Goal: Information Seeking & Learning: Learn about a topic

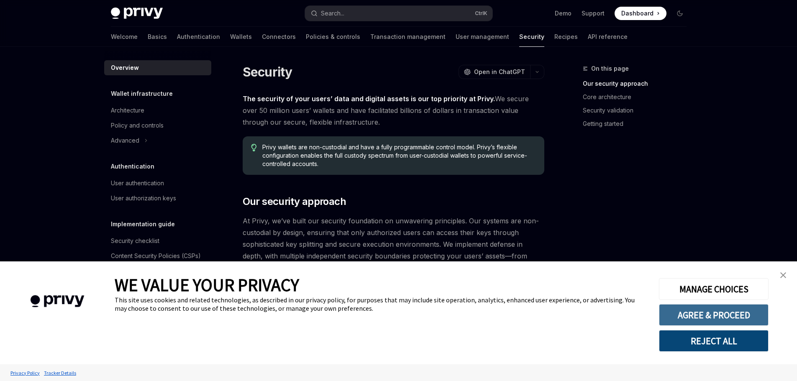
click at [705, 313] on button "AGREE & PROCEED" at bounding box center [714, 315] width 110 height 22
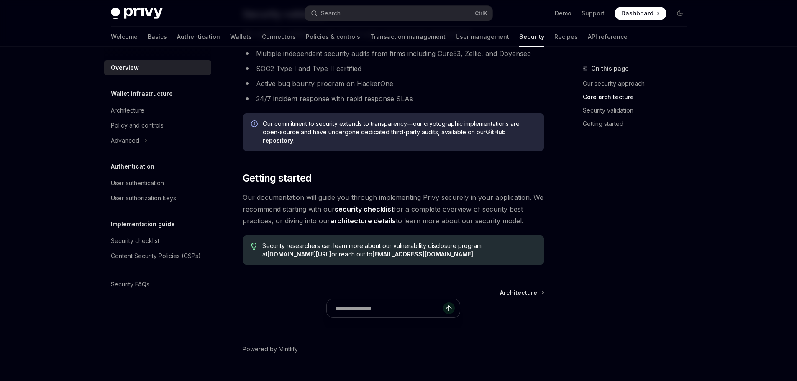
scroll to position [593, 0]
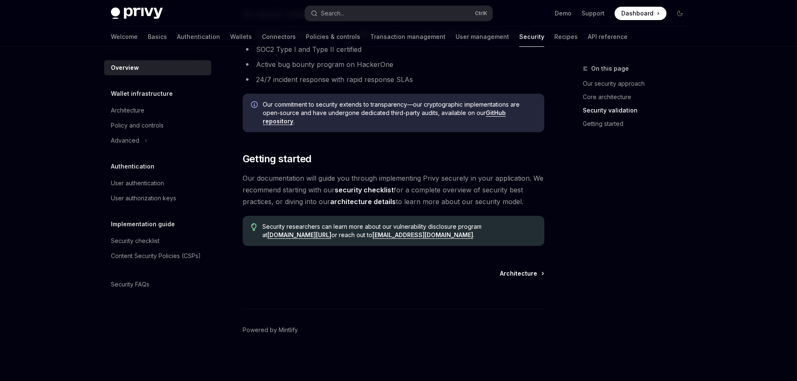
click at [535, 275] on span "Architecture" at bounding box center [518, 274] width 37 height 8
type textarea "*"
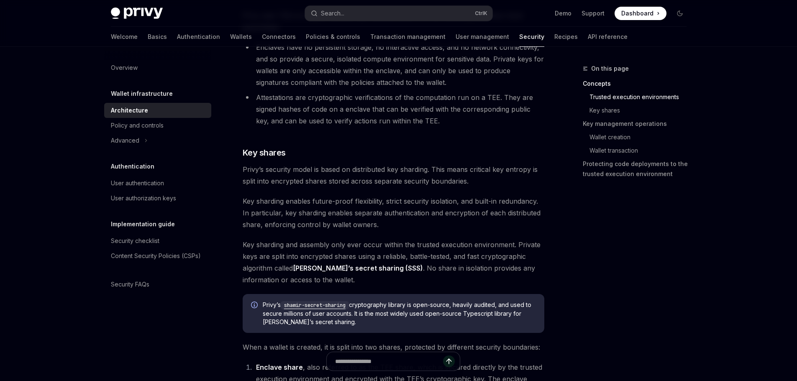
scroll to position [293, 0]
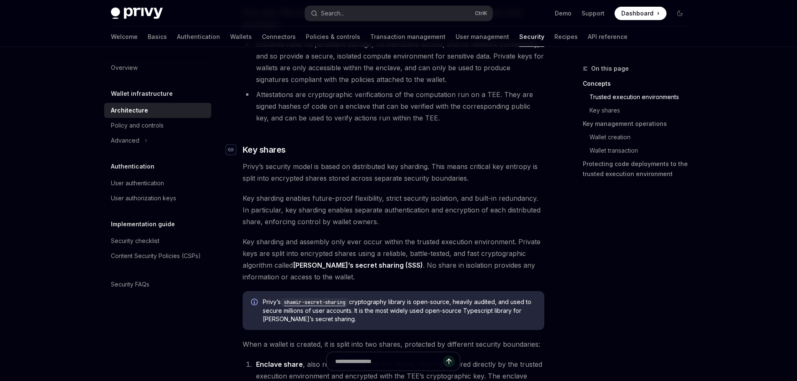
click at [232, 149] on icon "Navigate to header" at bounding box center [231, 149] width 6 height 3
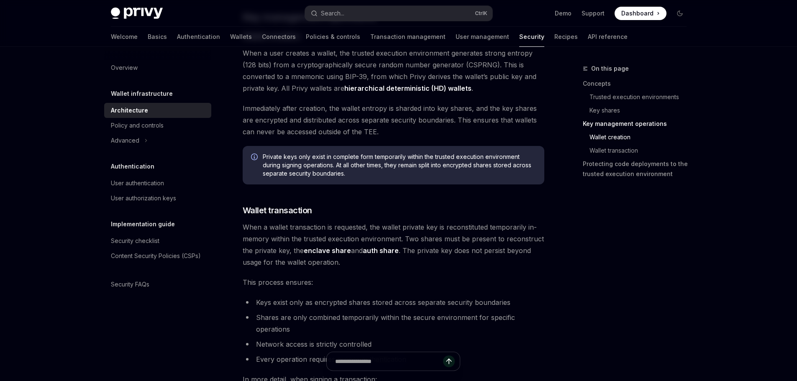
scroll to position [1085, 0]
